Goal: Task Accomplishment & Management: Manage account settings

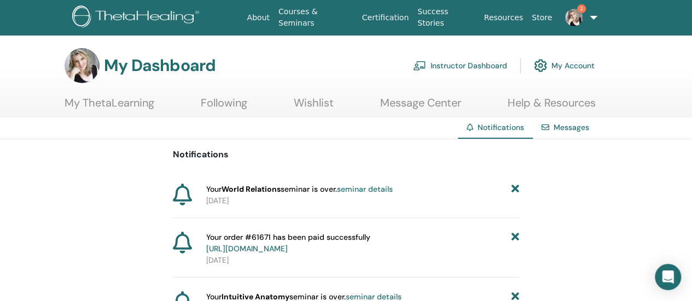
click at [475, 197] on p "[DATE]" at bounding box center [362, 200] width 313 height 11
click at [287, 190] on span "Your World Relations seminar is over. seminar details" at bounding box center [299, 189] width 186 height 11
click at [508, 186] on div "Your World Relations seminar is over. seminar details" at bounding box center [362, 189] width 313 height 11
click at [375, 191] on link "seminar details" at bounding box center [365, 189] width 56 height 10
click at [322, 104] on link "Wishlist" at bounding box center [314, 106] width 40 height 21
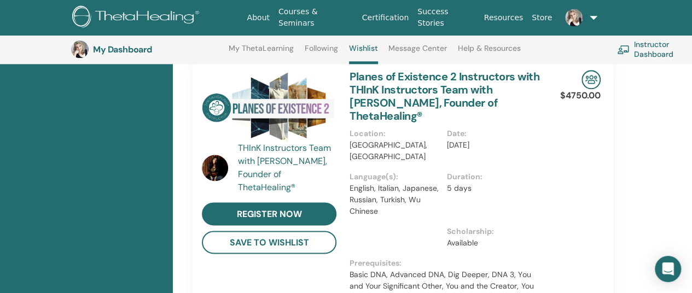
scroll to position [685, 0]
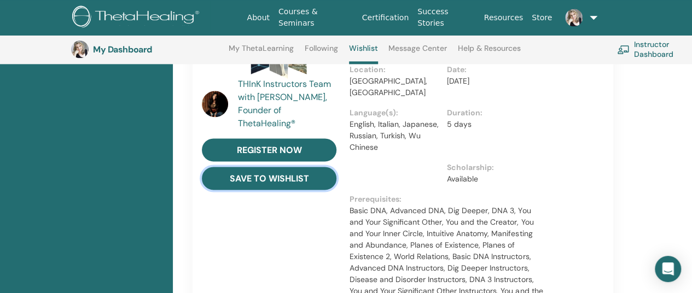
click at [233, 167] on button "save to wishlist" at bounding box center [269, 178] width 135 height 23
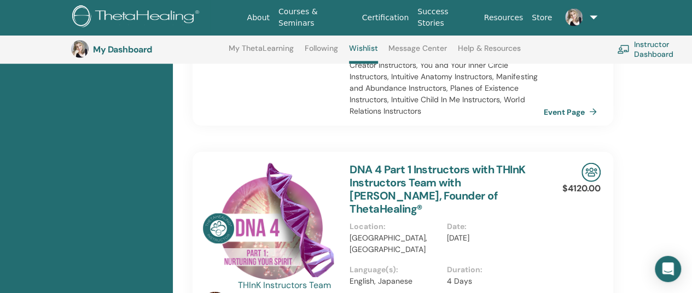
scroll to position [1231, 0]
